Goal: Task Accomplishment & Management: Manage account settings

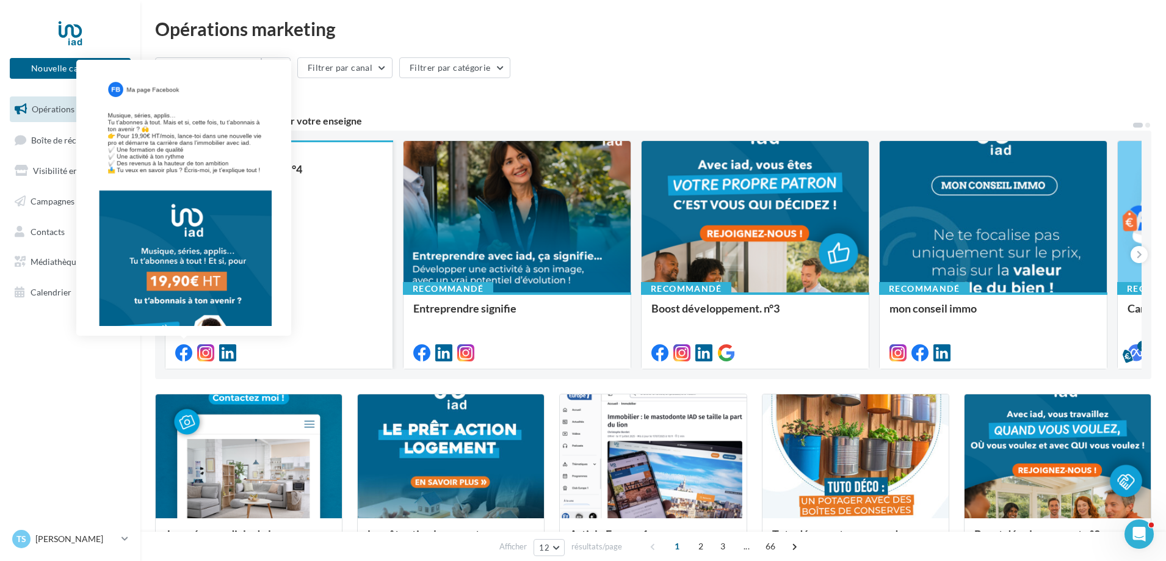
click at [184, 347] on icon at bounding box center [183, 352] width 17 height 17
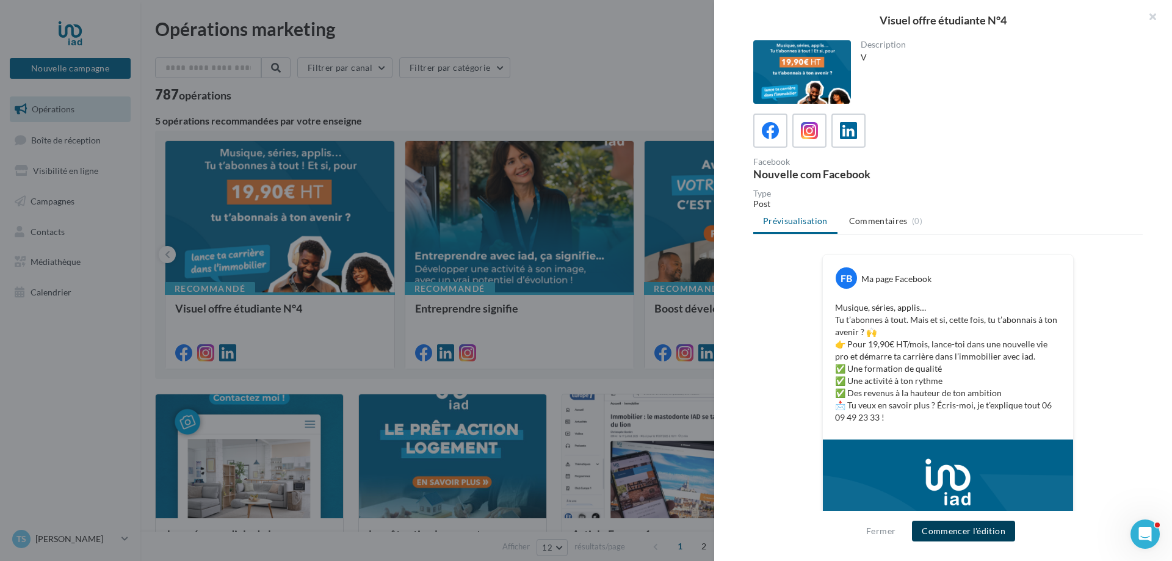
click at [996, 536] on button "Commencer l'édition" at bounding box center [963, 531] width 103 height 21
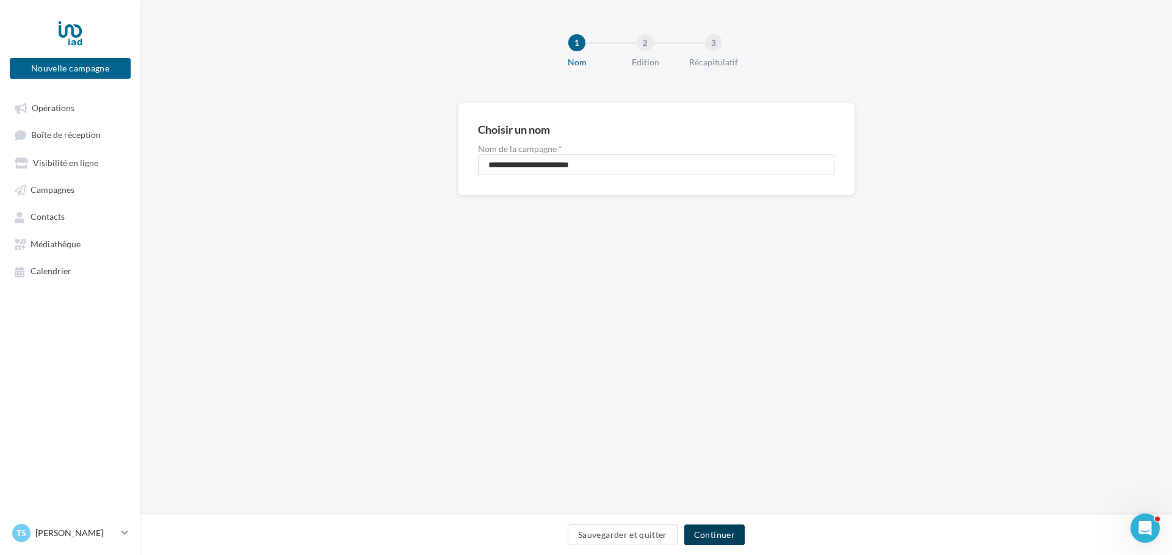
click at [725, 534] on button "Continuer" at bounding box center [714, 534] width 60 height 21
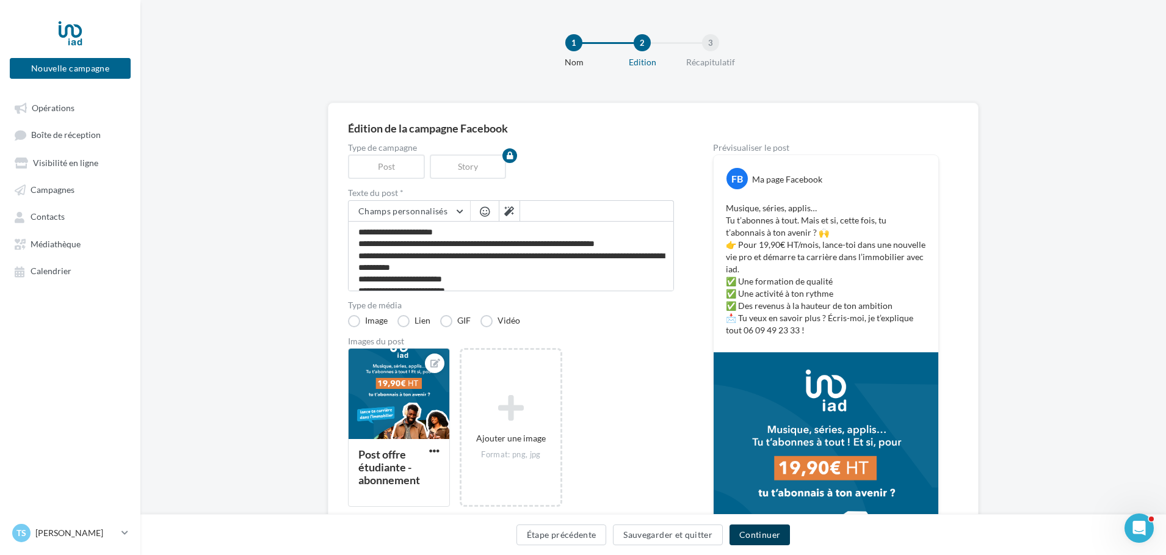
click at [753, 533] on button "Continuer" at bounding box center [760, 534] width 60 height 21
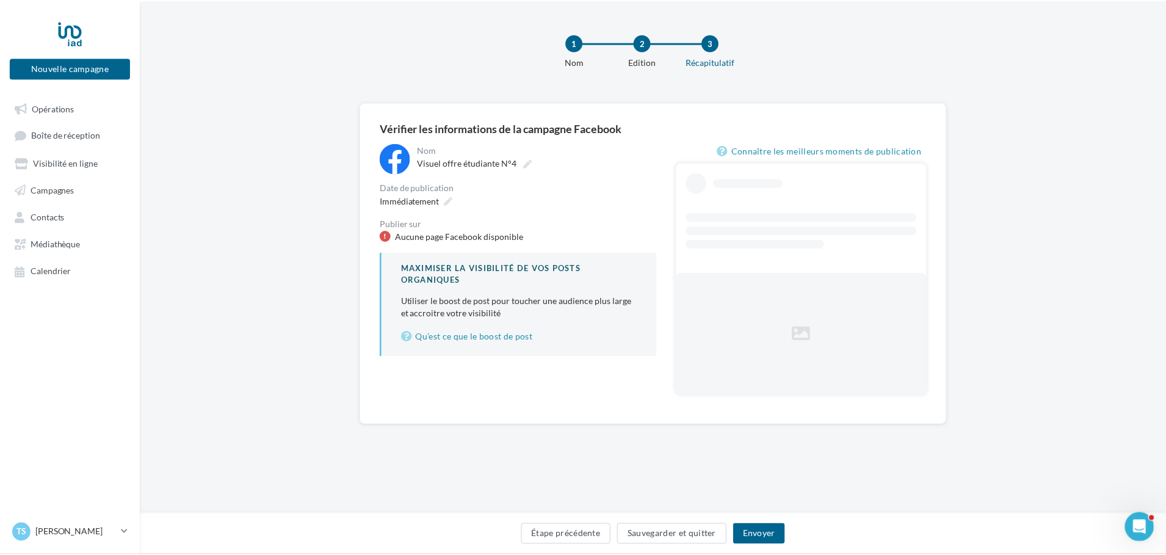
scroll to position [0, 20]
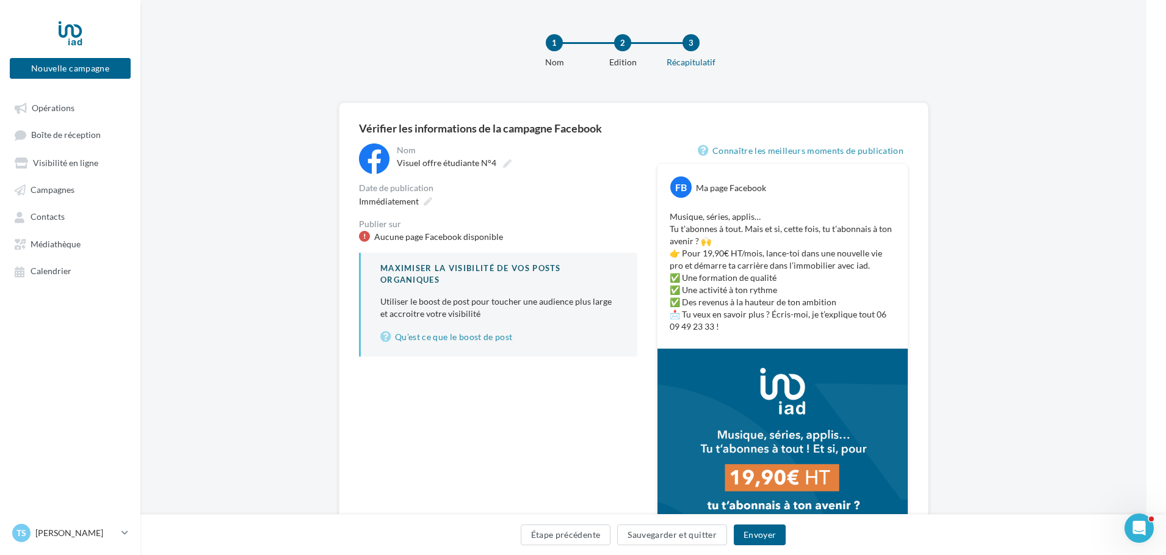
click at [241, 258] on div "**********" at bounding box center [634, 420] width 1026 height 634
click at [21, 539] on span "TS" at bounding box center [21, 533] width 10 height 12
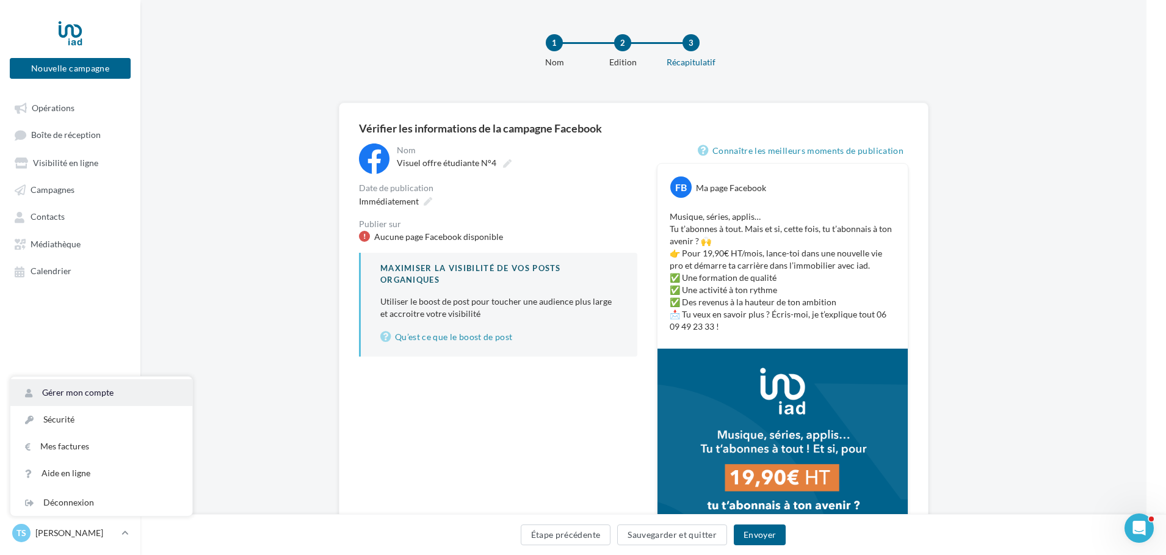
click at [92, 404] on link "Gérer mon compte" at bounding box center [101, 392] width 182 height 27
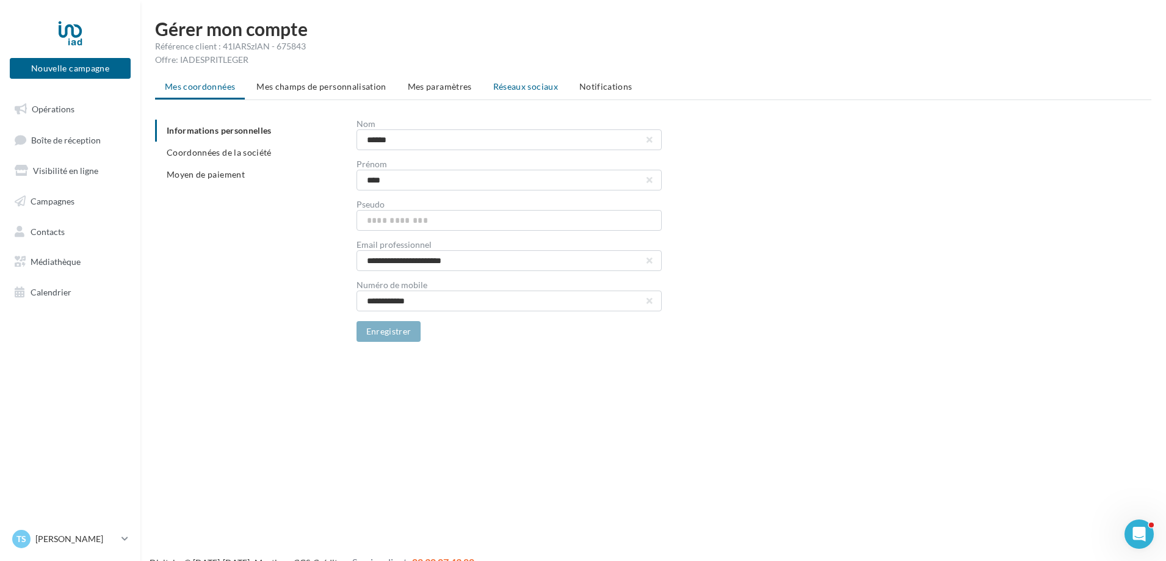
click at [524, 81] on li "Réseaux sociaux" at bounding box center [526, 87] width 84 height 22
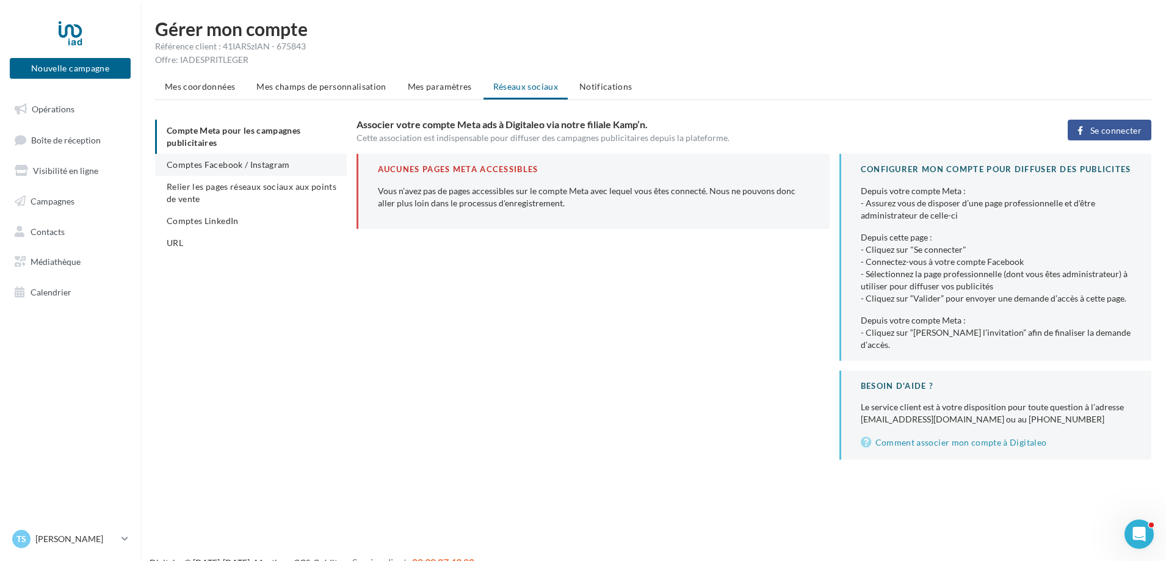
click at [291, 168] on li "Comptes Facebook / Instagram" at bounding box center [251, 165] width 192 height 22
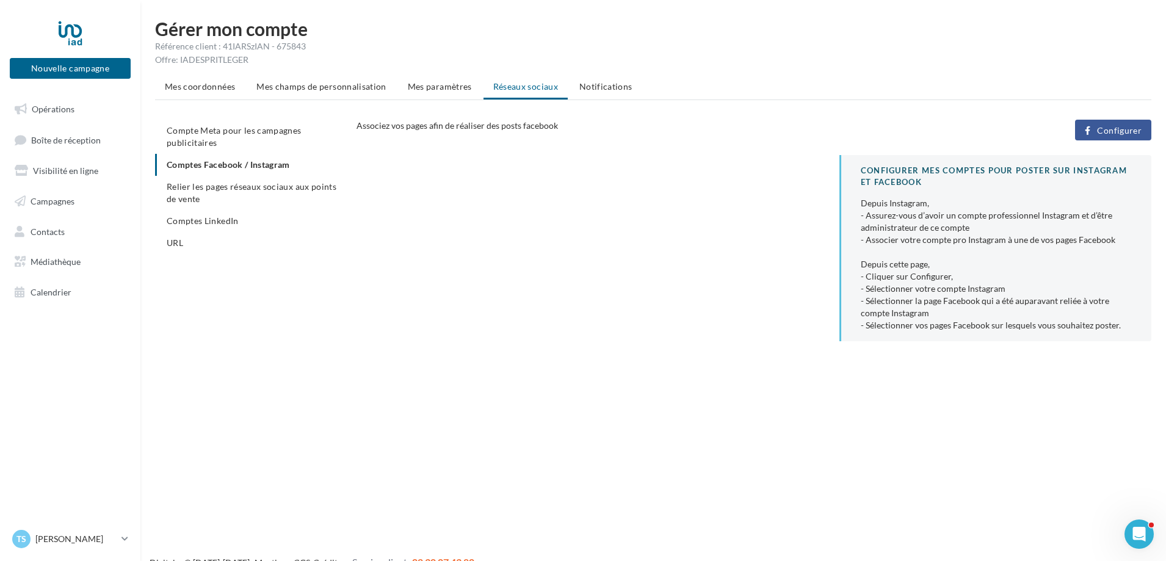
click at [291, 168] on ul "Compte Meta pour les campagnes publicitaires Comptes Facebook / Instagram Relie…" at bounding box center [251, 187] width 192 height 134
click at [266, 136] on li "Compte Meta pour les campagnes publicitaires" at bounding box center [251, 137] width 192 height 34
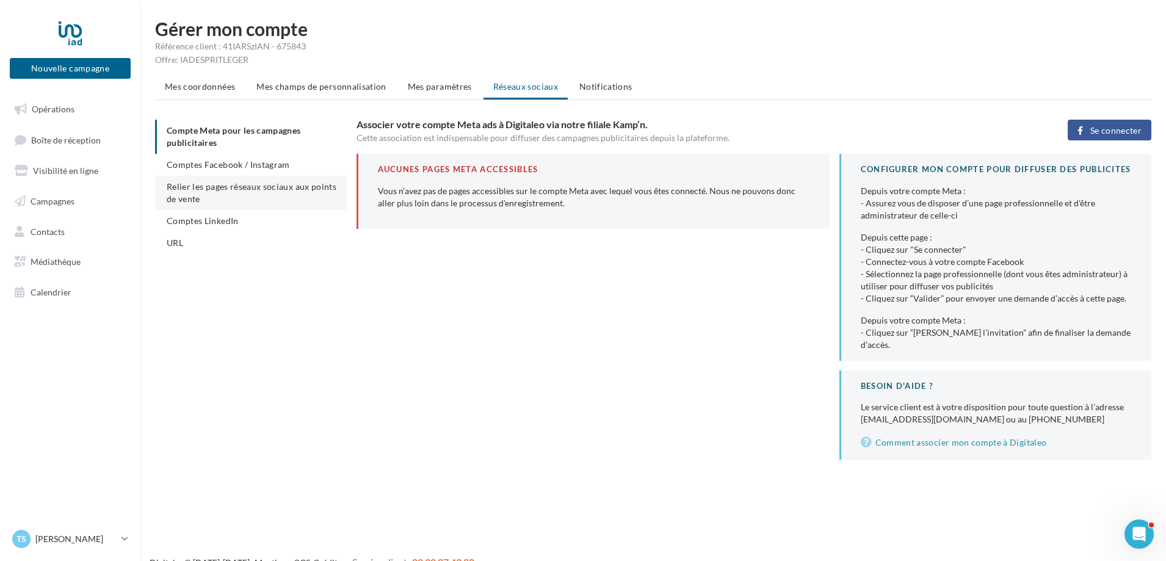
click at [260, 187] on span "Relier les pages réseaux sociaux aux points de vente" at bounding box center [252, 192] width 170 height 23
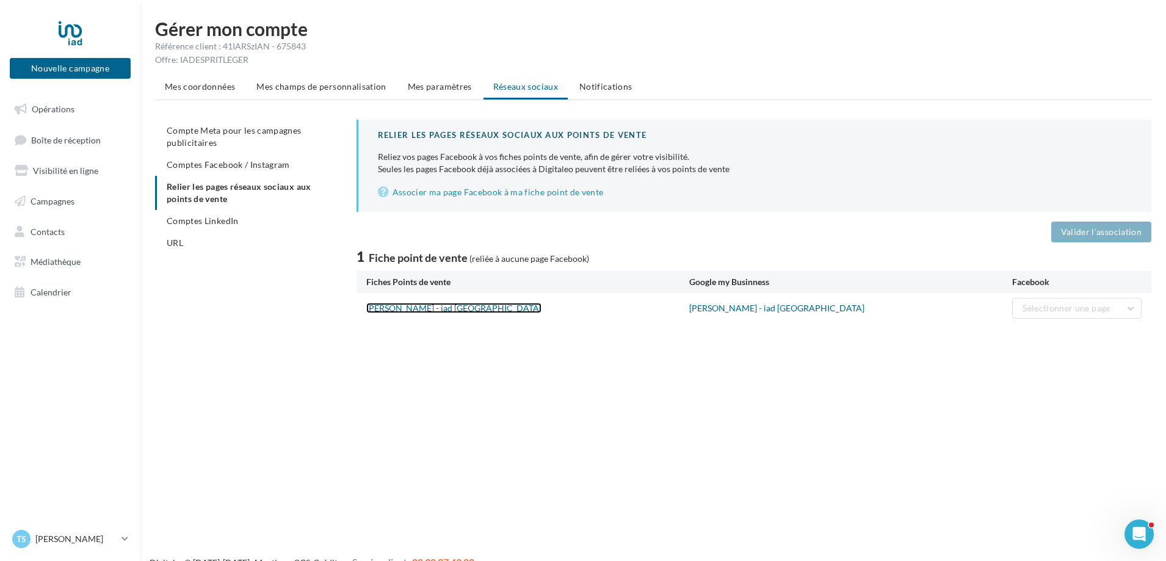
click at [432, 303] on link "Tony SANTOS - iad France" at bounding box center [453, 308] width 175 height 10
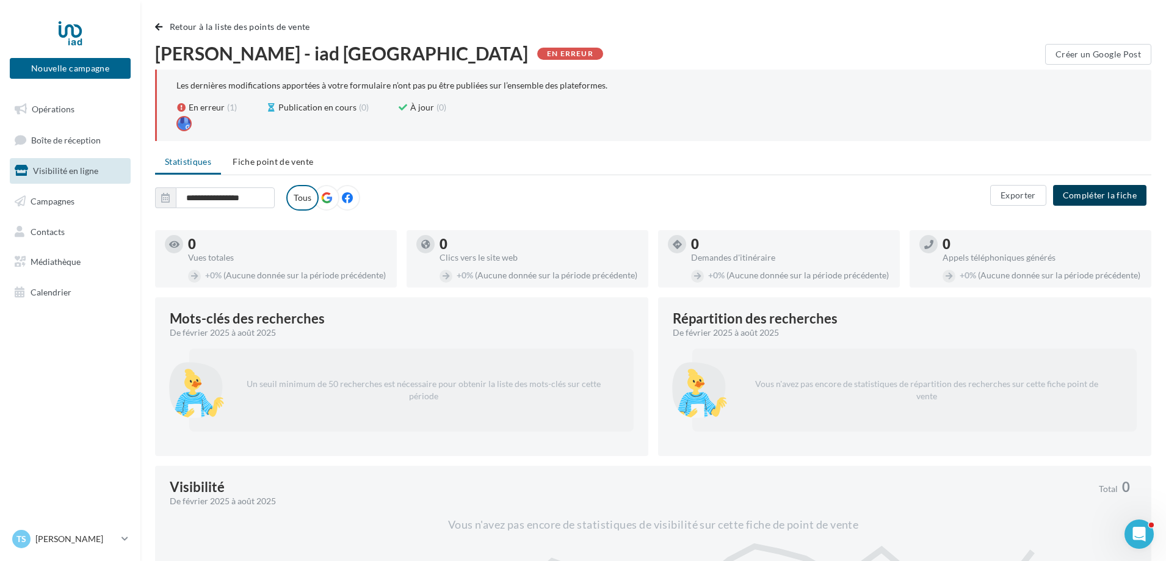
click at [1077, 198] on button "Compléter la fiche" at bounding box center [1099, 195] width 93 height 21
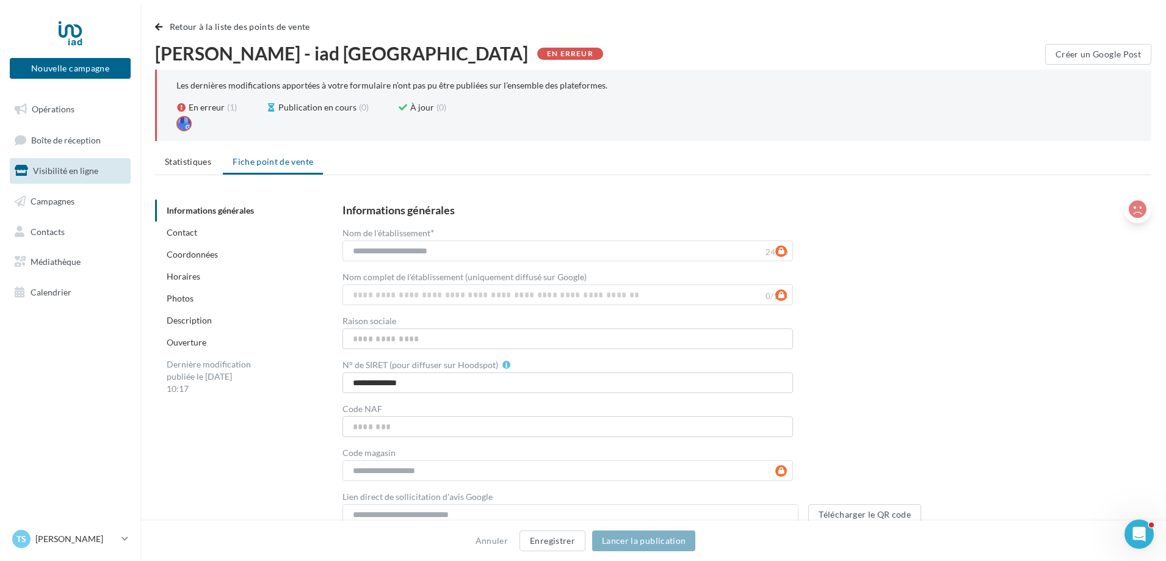
click at [1139, 211] on icon at bounding box center [1138, 209] width 18 height 18
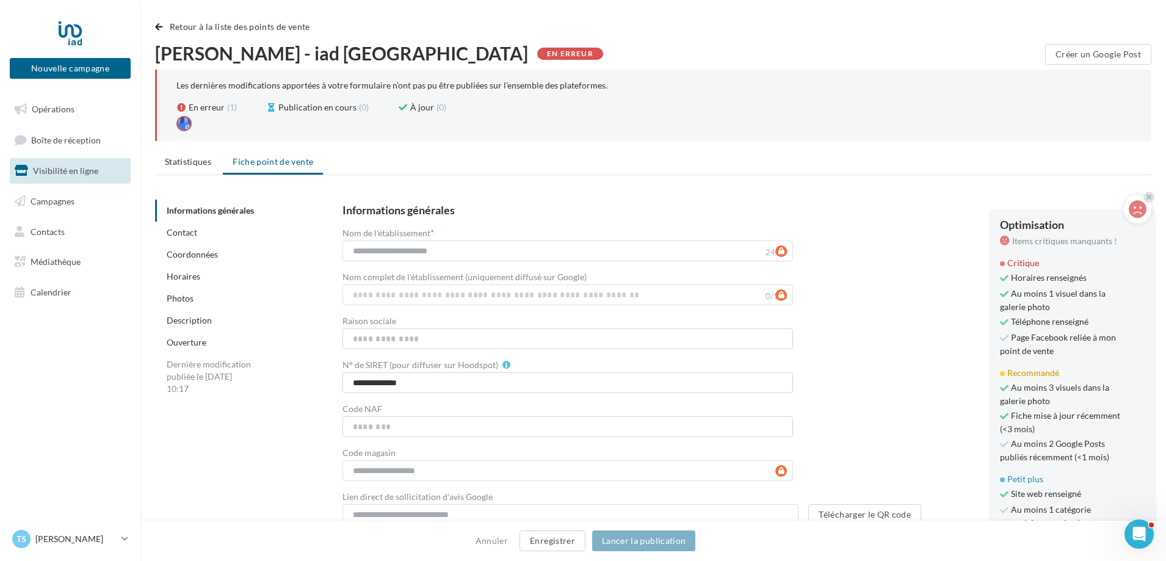
click at [195, 320] on link "Description" at bounding box center [189, 320] width 45 height 10
